Goal: Book appointment/travel/reservation

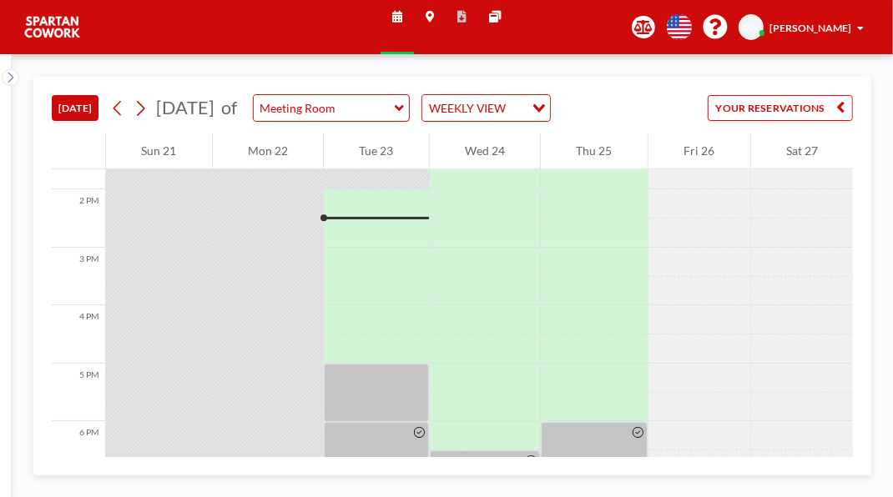
scroll to position [779, 0]
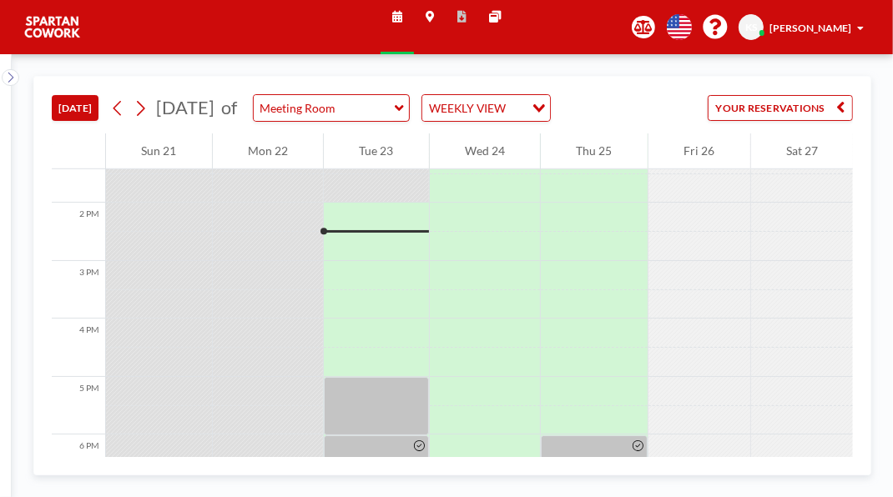
click at [406, 261] on div at bounding box center [376, 246] width 105 height 29
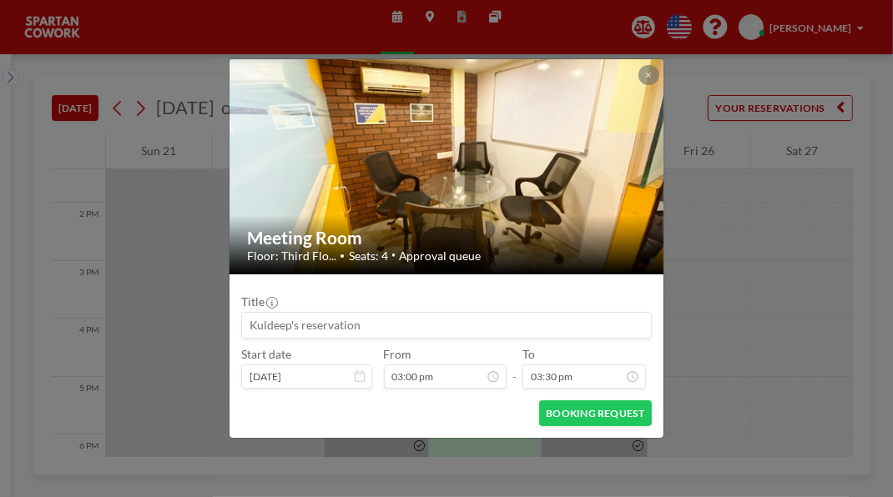
click at [658, 65] on button at bounding box center [648, 75] width 20 height 20
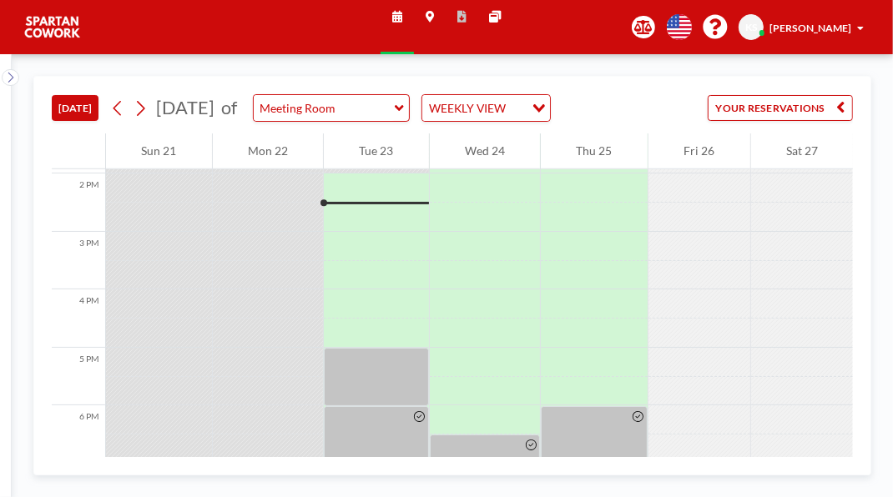
scroll to position [810, 0]
click at [398, 230] on div at bounding box center [376, 215] width 105 height 29
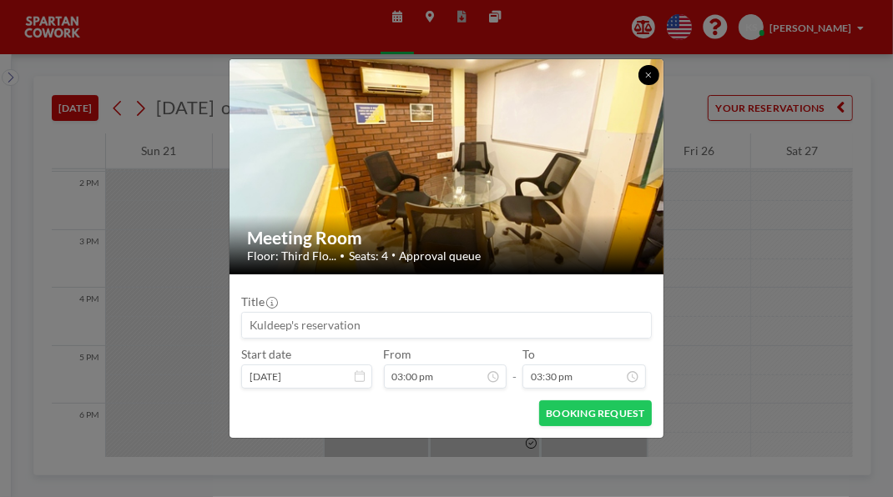
click at [658, 65] on button at bounding box center [648, 75] width 20 height 20
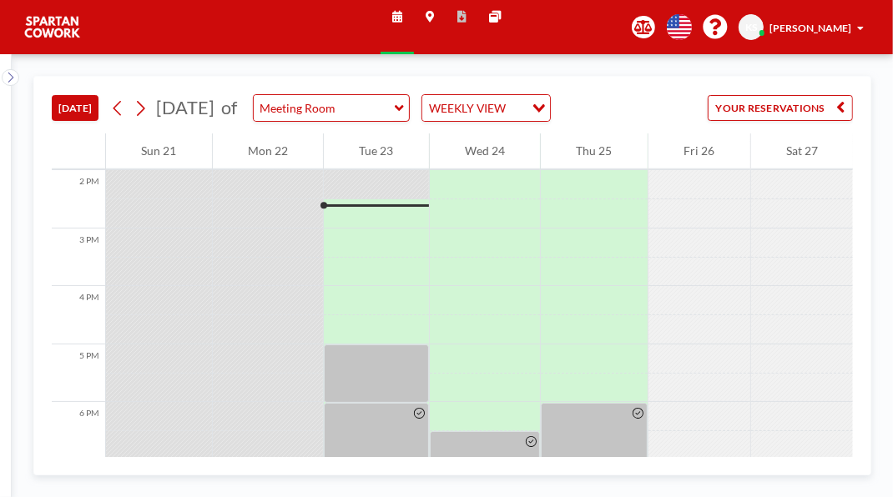
scroll to position [811, 0]
click at [407, 207] on div at bounding box center [376, 205] width 105 height 3
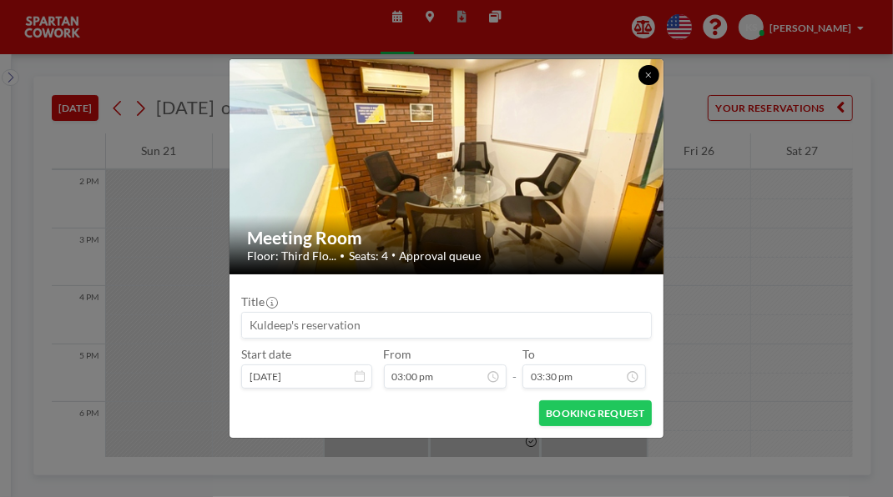
click at [658, 65] on button at bounding box center [648, 75] width 20 height 20
